Goal: Communication & Community: Share content

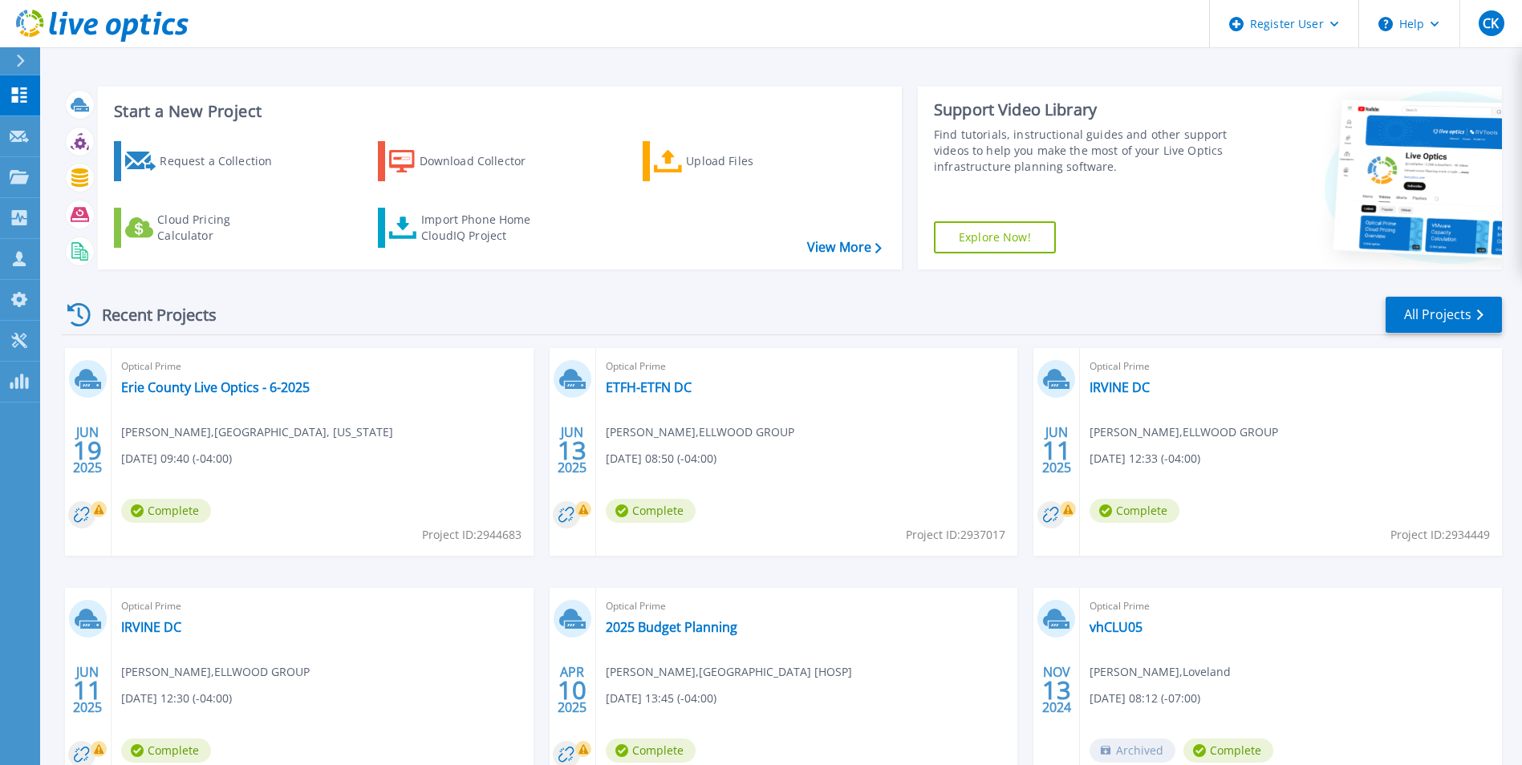
click at [253, 397] on div "Optical Prime Erie County Live Optics - 6-2025 Jeff Cudicio , ERIE COUNTY, PENN…" at bounding box center [323, 452] width 422 height 208
click at [256, 386] on link "Erie County Live Optics - 6-2025" at bounding box center [215, 387] width 189 height 16
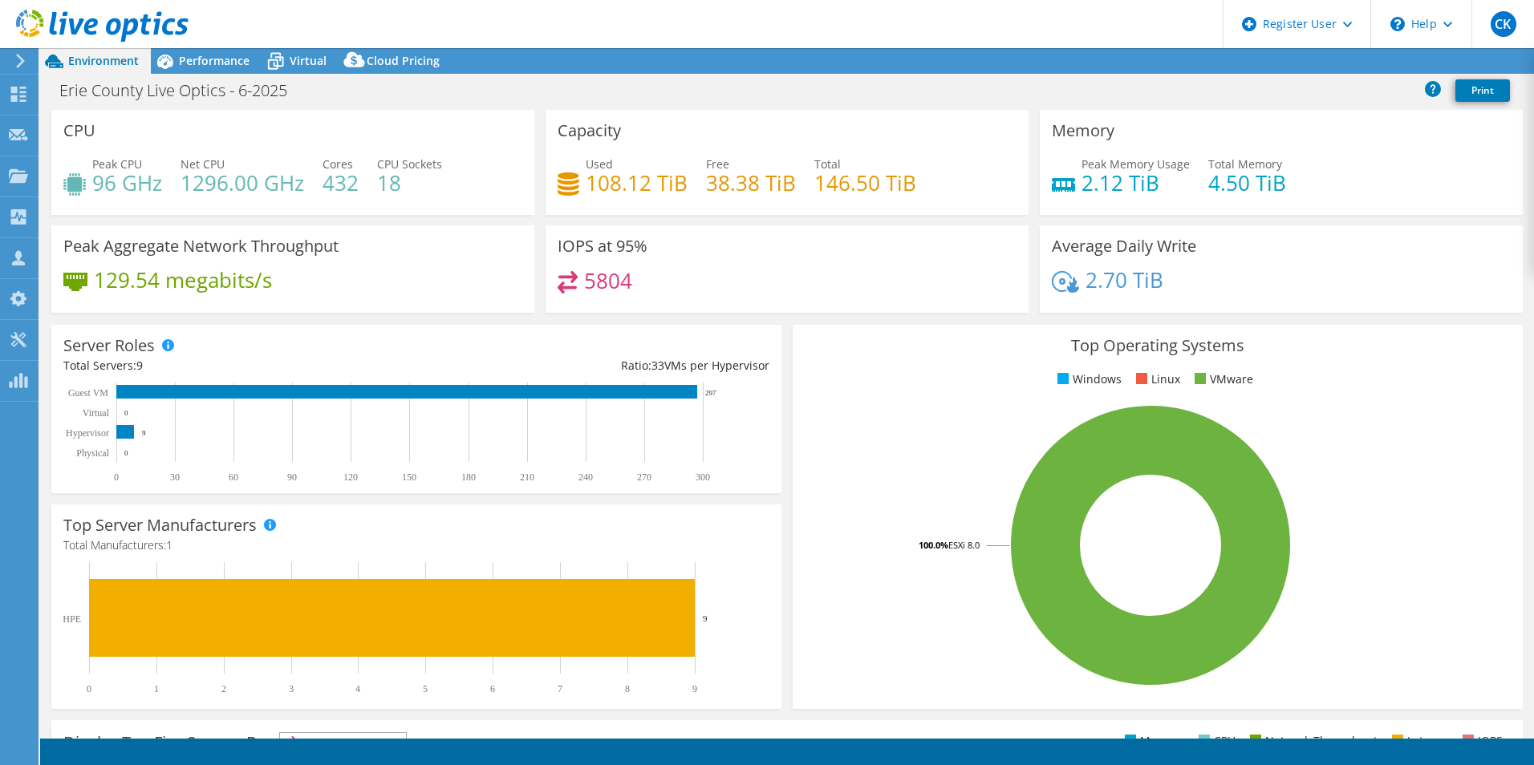
select select "USD"
click at [1322, 59] on link "Share" at bounding box center [1333, 61] width 66 height 25
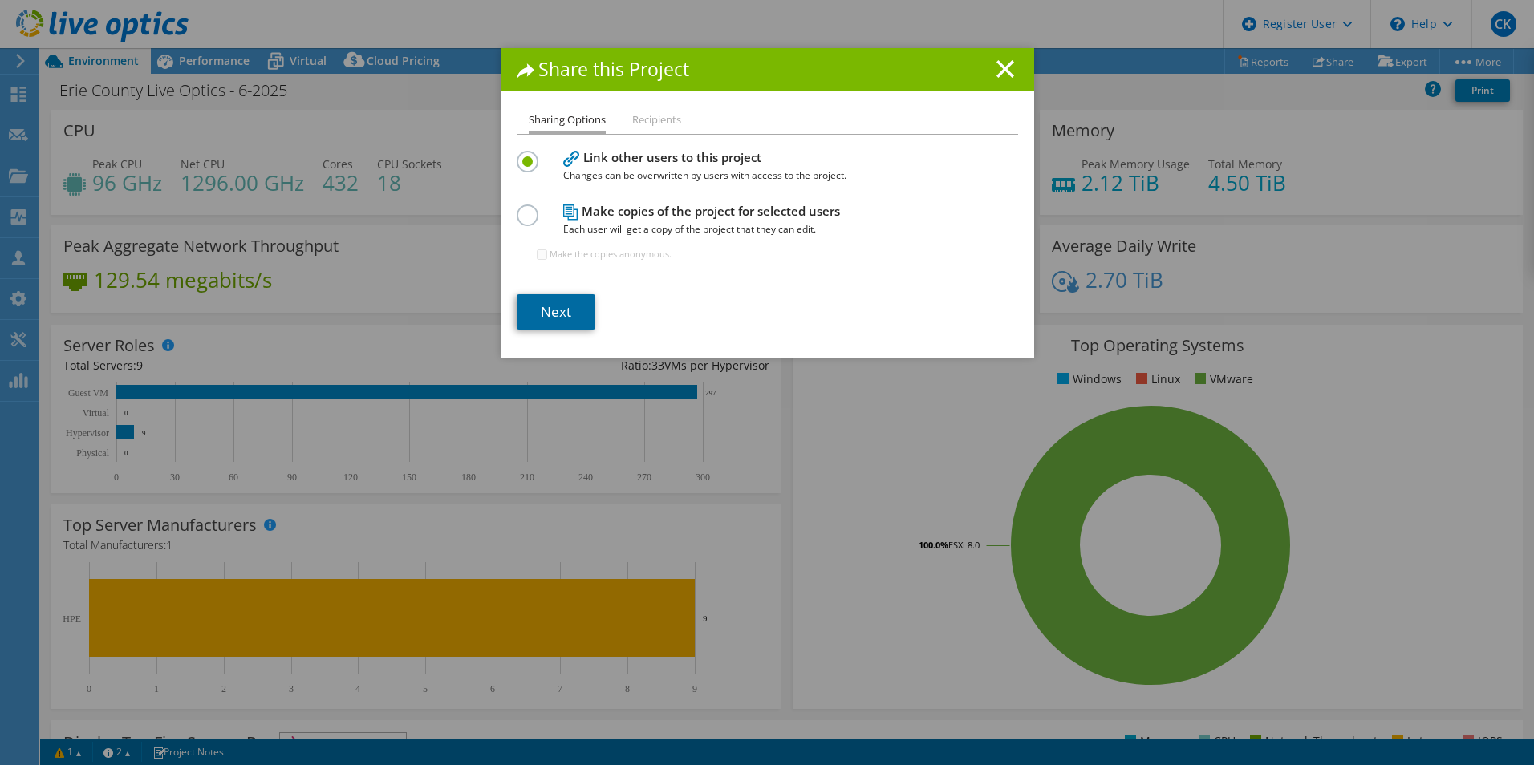
click at [569, 298] on link "Next" at bounding box center [556, 311] width 79 height 35
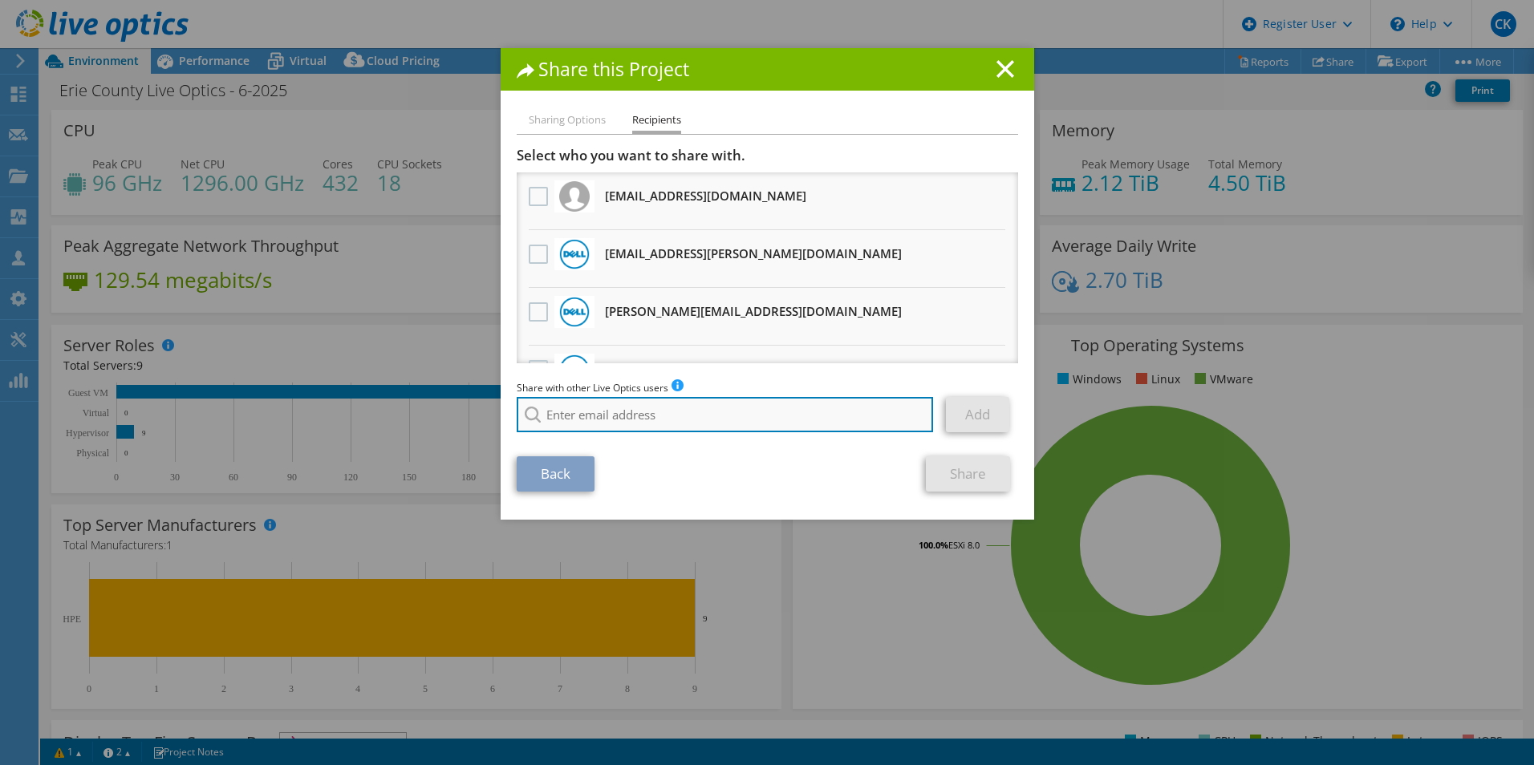
click at [642, 417] on input "search" at bounding box center [725, 414] width 417 height 35
click at [647, 421] on input "search" at bounding box center [725, 414] width 417 height 35
type input "sumit ch"
drag, startPoint x: 626, startPoint y: 412, endPoint x: 471, endPoint y: 413, distance: 154.8
click at [476, 412] on div "Share this Project Sharing Options Recipients Link other users to this project …" at bounding box center [767, 382] width 1534 height 669
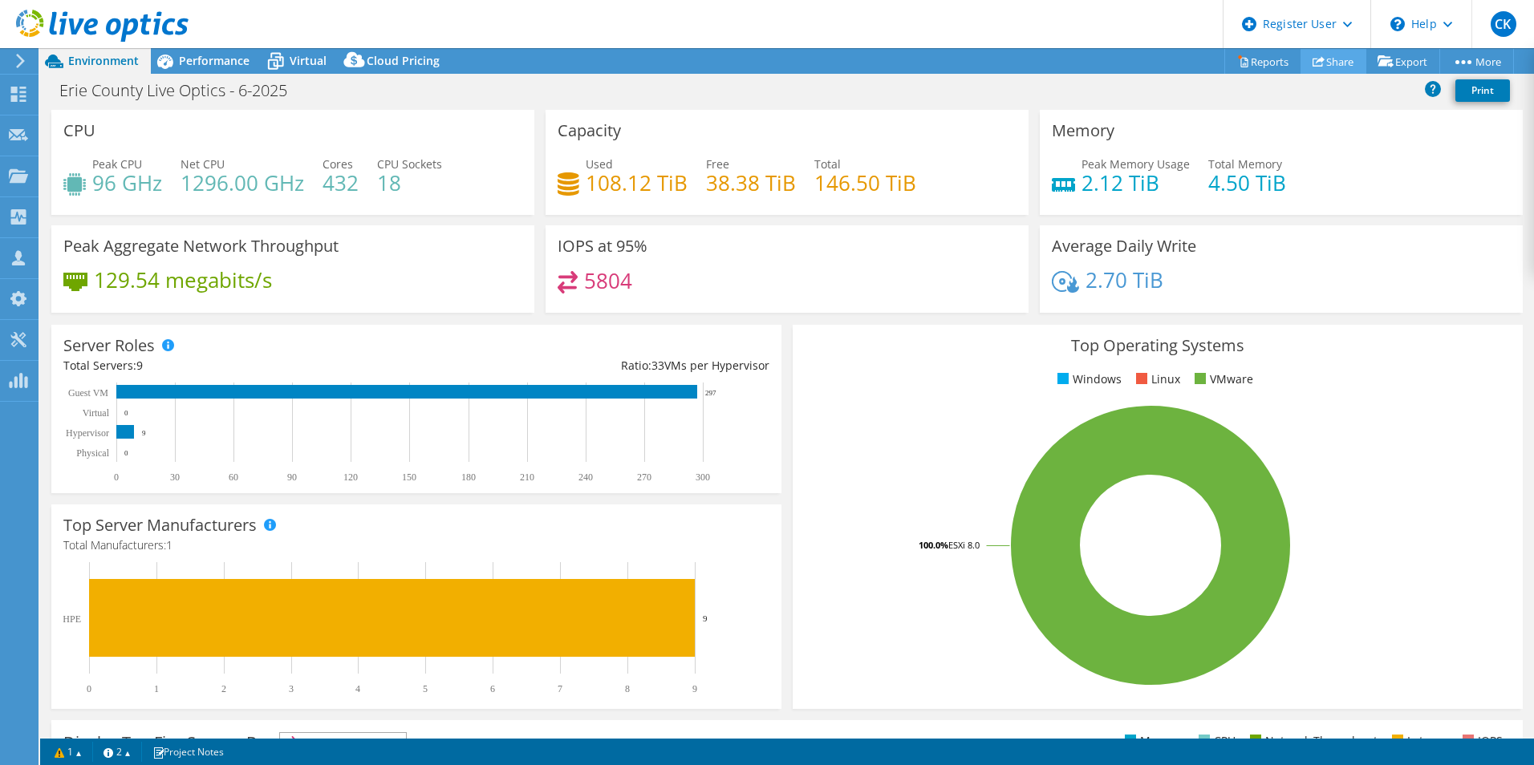
click at [1316, 55] on link "Share" at bounding box center [1333, 61] width 66 height 25
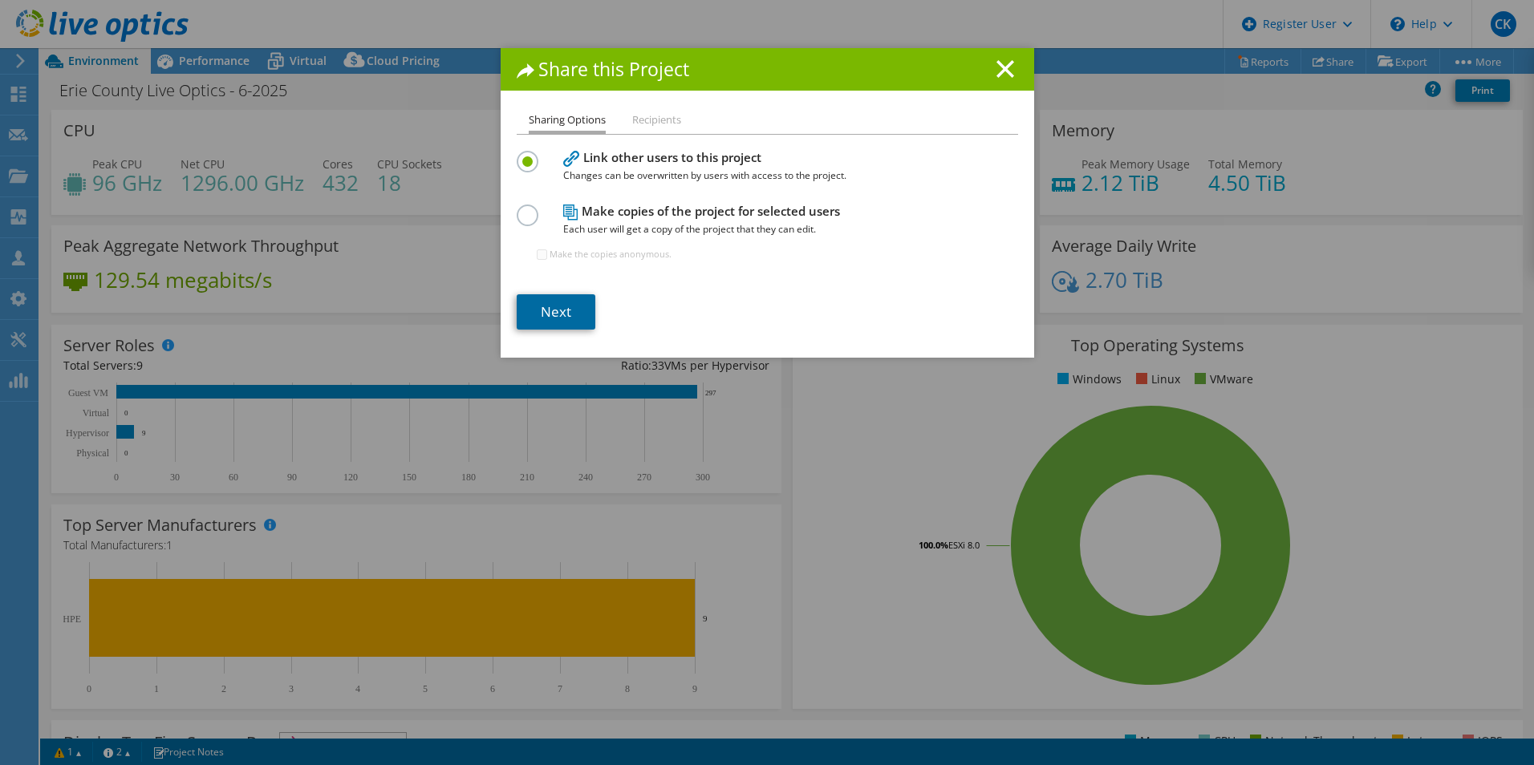
click at [558, 330] on link "Next" at bounding box center [556, 311] width 79 height 35
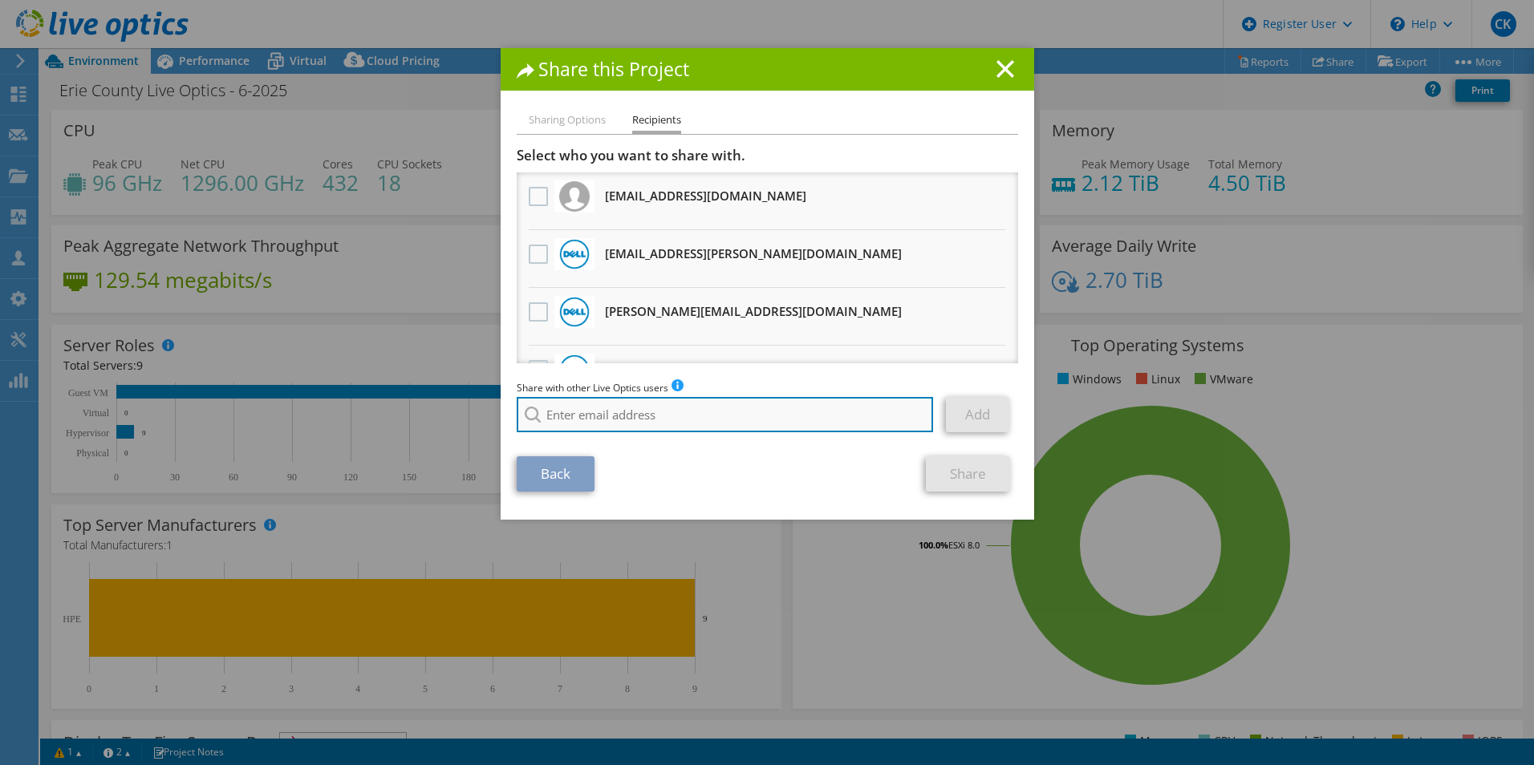
click at [602, 413] on input "search" at bounding box center [725, 414] width 417 height 35
paste input "[EMAIL_ADDRESS][DOMAIN_NAME]"
type input "[EMAIL_ADDRESS][DOMAIN_NAME]"
drag, startPoint x: 635, startPoint y: 437, endPoint x: 761, endPoint y: 422, distance: 127.7
click at [635, 436] on li "[EMAIL_ADDRESS][DOMAIN_NAME]" at bounding box center [609, 436] width 184 height 19
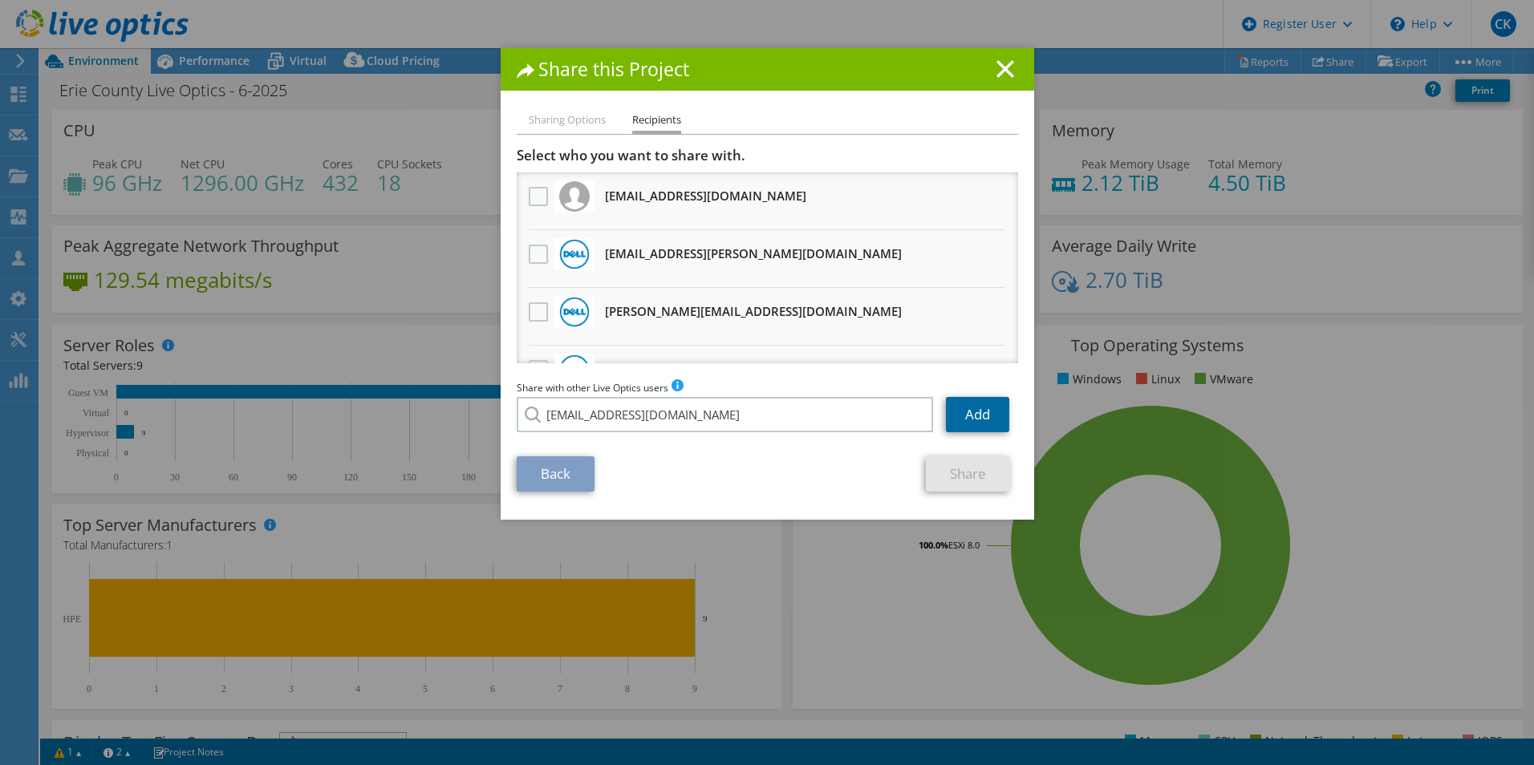
click at [992, 404] on link "Add" at bounding box center [977, 414] width 63 height 35
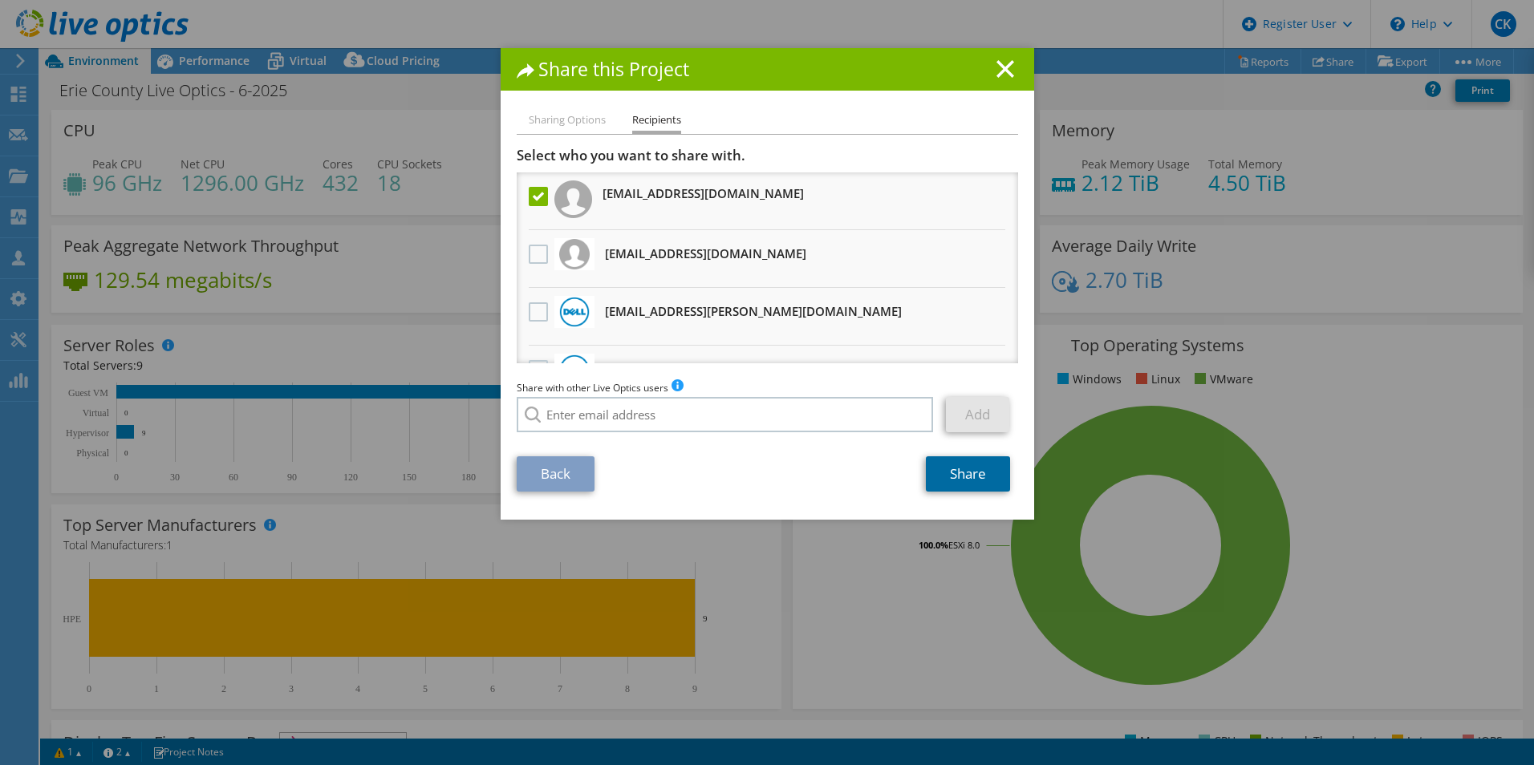
click at [969, 469] on link "Share" at bounding box center [968, 473] width 84 height 35
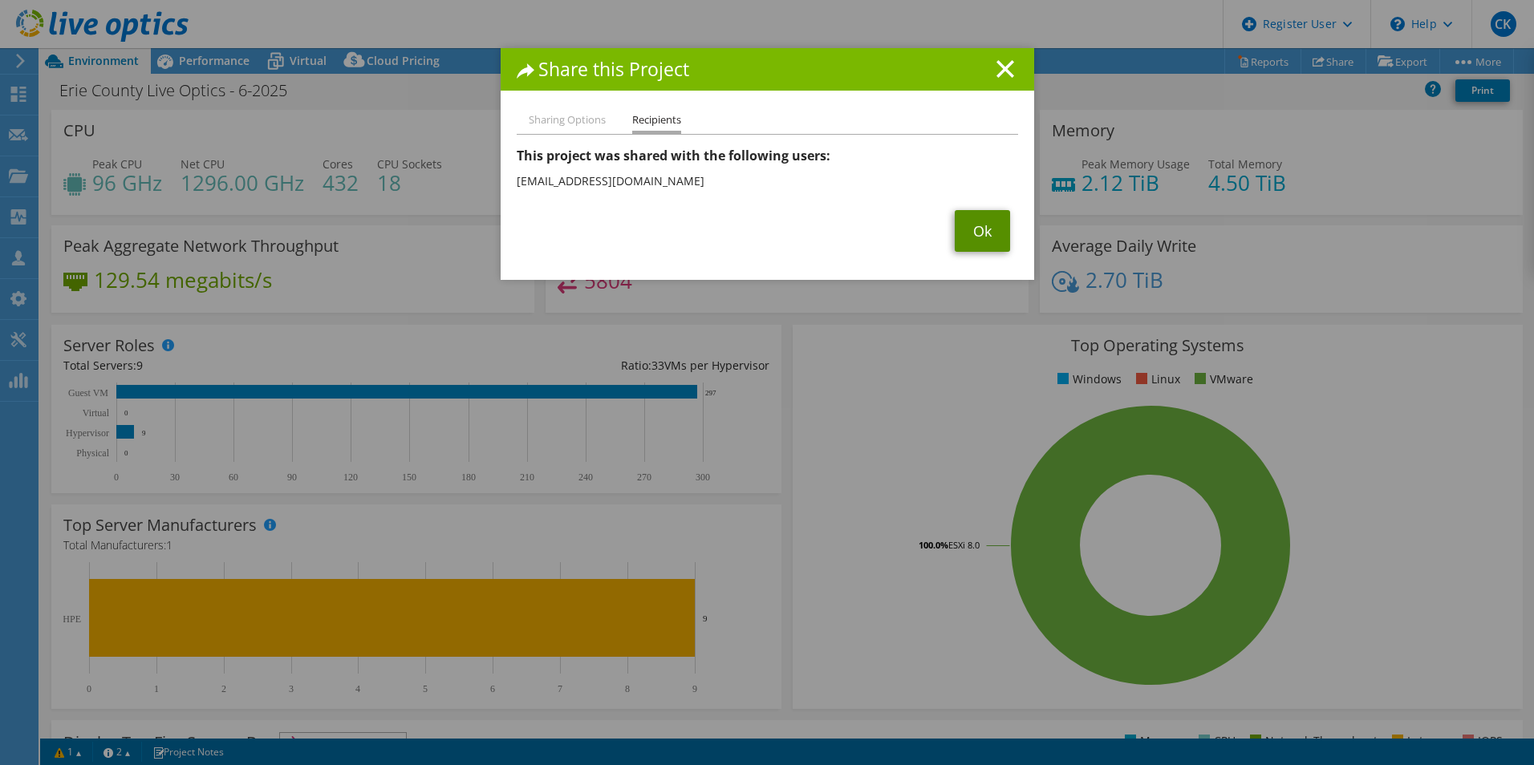
click at [980, 237] on link "Ok" at bounding box center [982, 231] width 55 height 42
